Goal: Navigation & Orientation: Find specific page/section

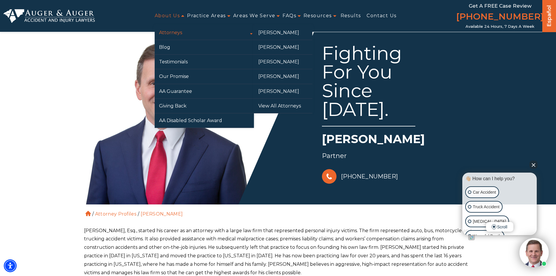
click at [176, 33] on link "Attorneys" at bounding box center [204, 32] width 99 height 14
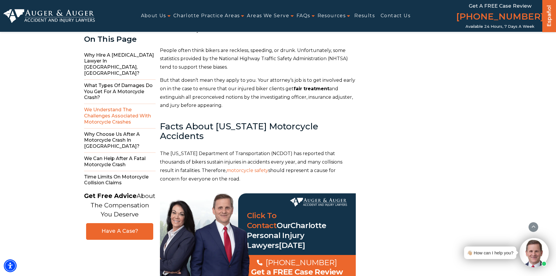
scroll to position [1013, 0]
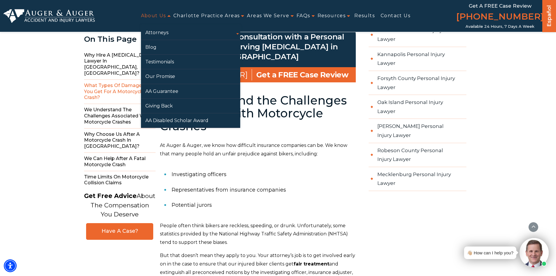
click at [162, 15] on link "About Us" at bounding box center [153, 15] width 25 height 13
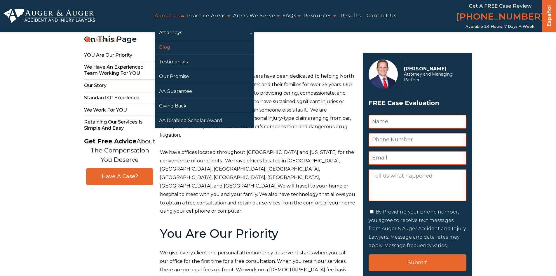
scroll to position [117, 0]
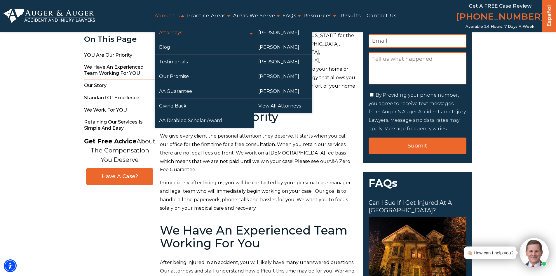
click at [178, 32] on link "Attorneys" at bounding box center [204, 32] width 99 height 14
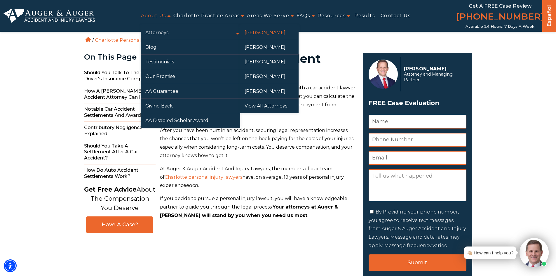
click at [251, 34] on link "[PERSON_NAME]" at bounding box center [269, 32] width 58 height 14
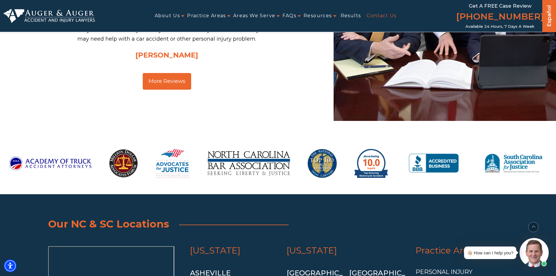
scroll to position [961, 0]
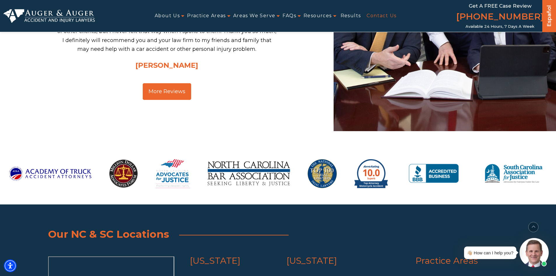
click at [372, 15] on link "Contact Us" at bounding box center [381, 15] width 30 height 13
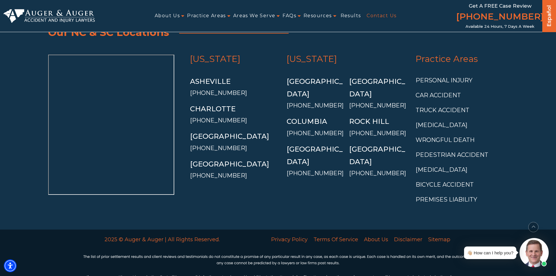
scroll to position [1264, 0]
